Goal: Task Accomplishment & Management: Use online tool/utility

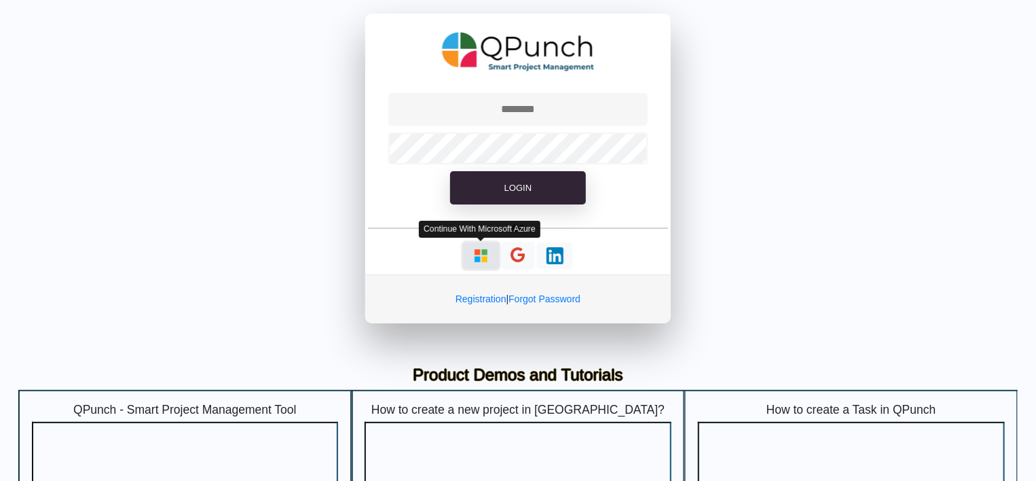
click at [483, 261] on img "button" at bounding box center [481, 255] width 17 height 17
type input "**********"
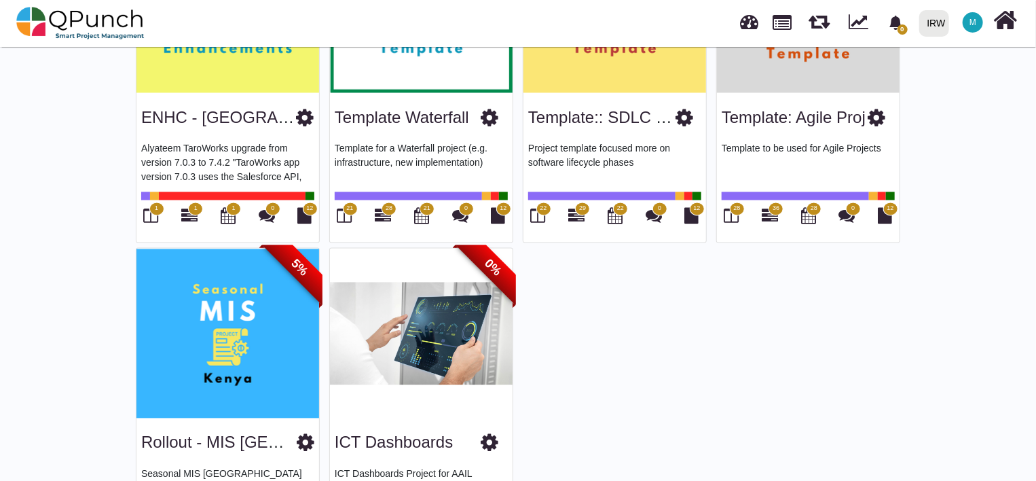
scroll to position [1298, 0]
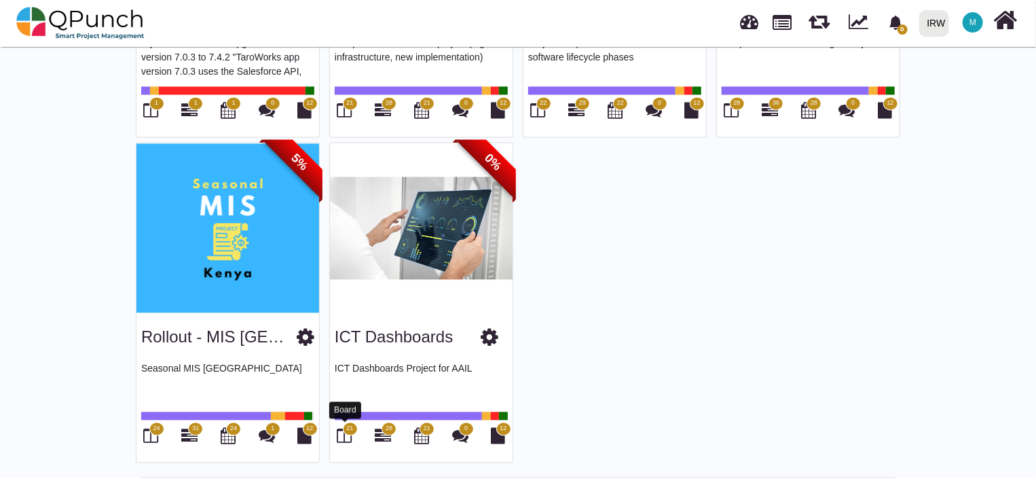
click at [344, 429] on icon at bounding box center [344, 435] width 15 height 16
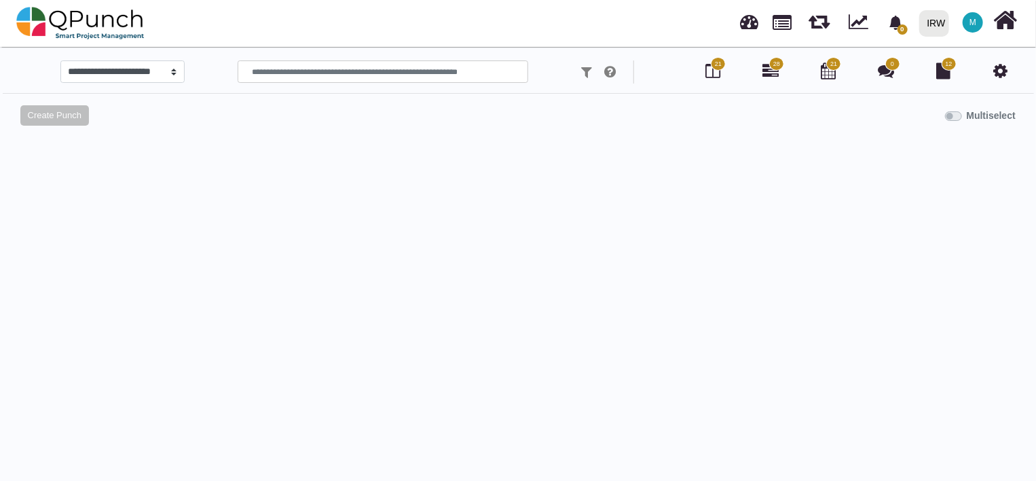
select select
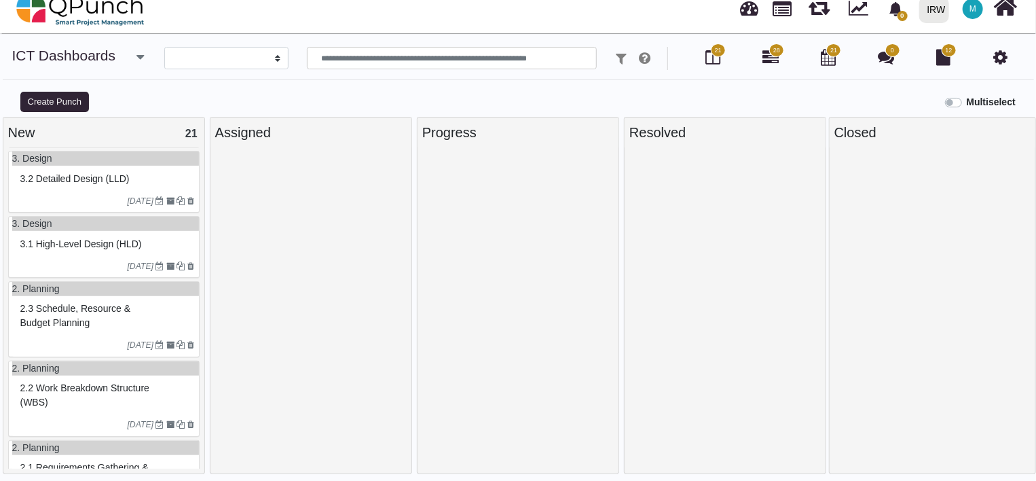
scroll to position [1149, 0]
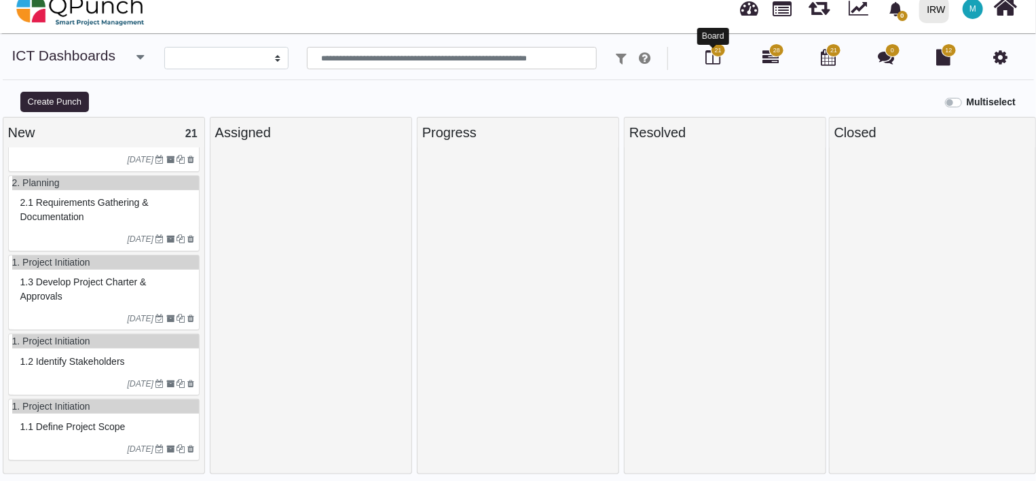
click at [717, 58] on icon at bounding box center [712, 57] width 15 height 16
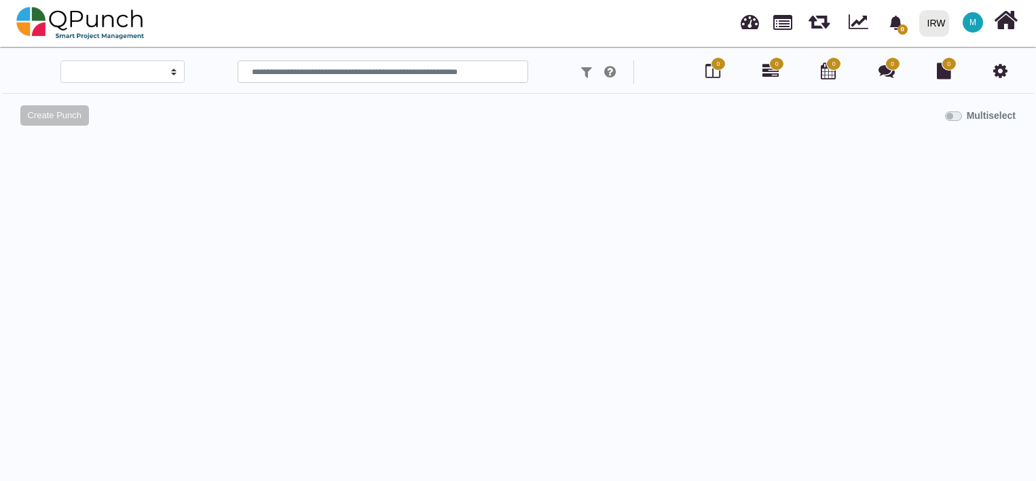
select select
